Goal: Book appointment/travel/reservation

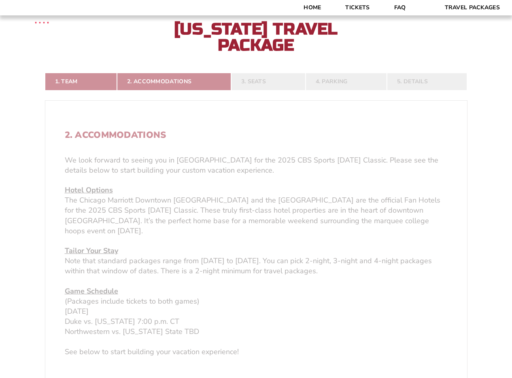
scroll to position [202, 0]
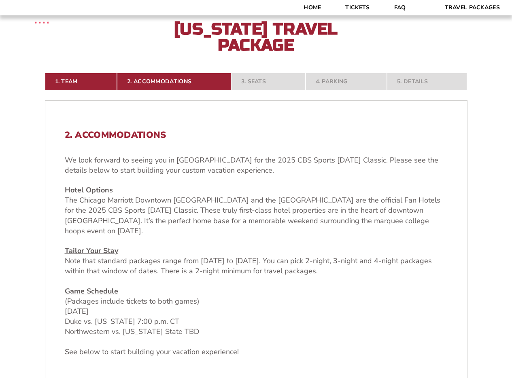
click at [255, 79] on nav "1. Team 2. Accommodations 3. Seats 4. Parking 5. Details" at bounding box center [256, 82] width 423 height 18
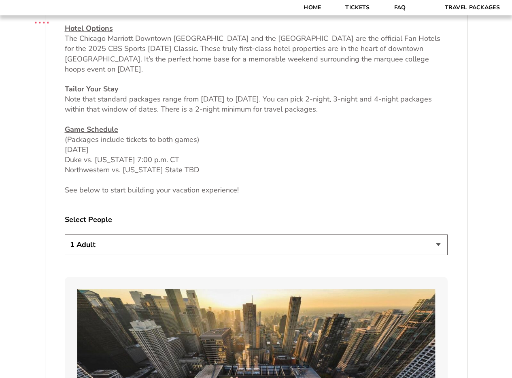
scroll to position [445, 0]
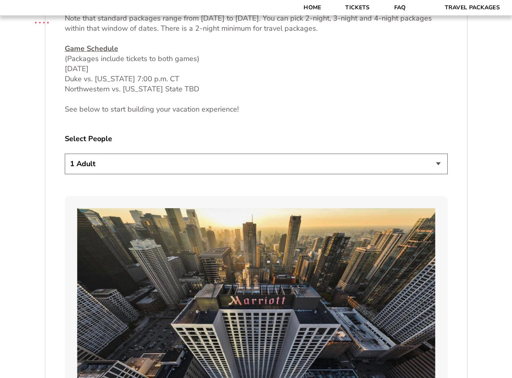
click at [438, 165] on select "1 Adult 2 Adults 3 Adults 4 Adults 2 Adults + 1 Child 2 Adults + 2 Children 2 A…" at bounding box center [256, 164] width 383 height 21
select select "2 Adults"
click at [65, 154] on select "1 Adult 2 Adults 3 Adults 4 Adults 2 Adults + 1 Child 2 Adults + 2 Children 2 A…" at bounding box center [256, 164] width 383 height 21
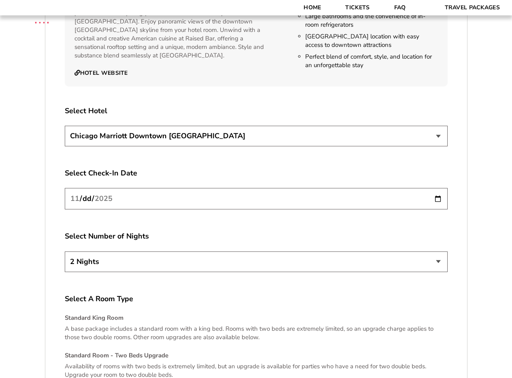
scroll to position [1417, 0]
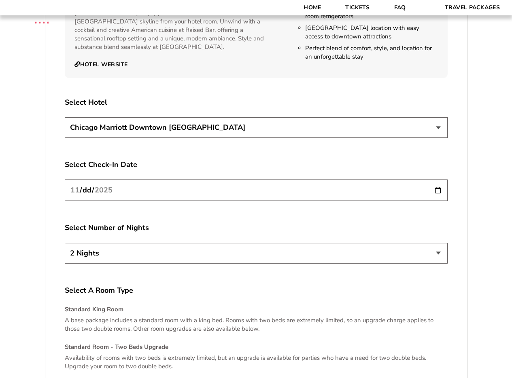
click at [437, 243] on select "2 Nights 3 Nights 4 Nights" at bounding box center [256, 253] width 383 height 21
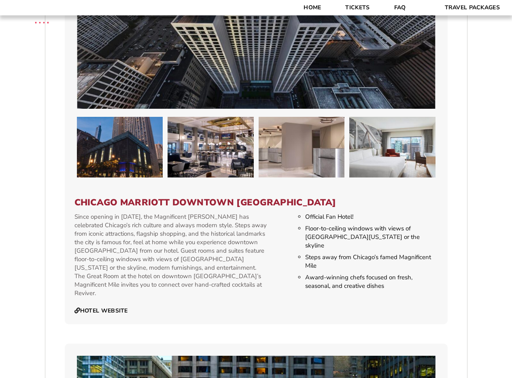
scroll to position [728, 0]
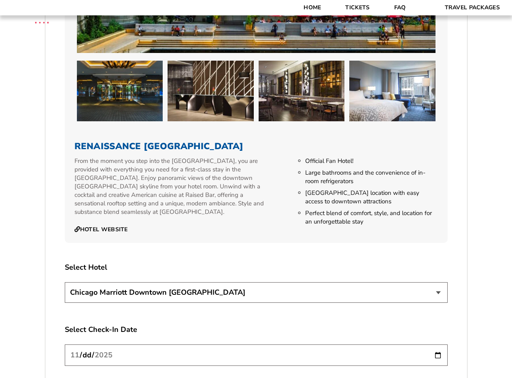
scroll to position [1336, 0]
